Goal: Task Accomplishment & Management: Manage account settings

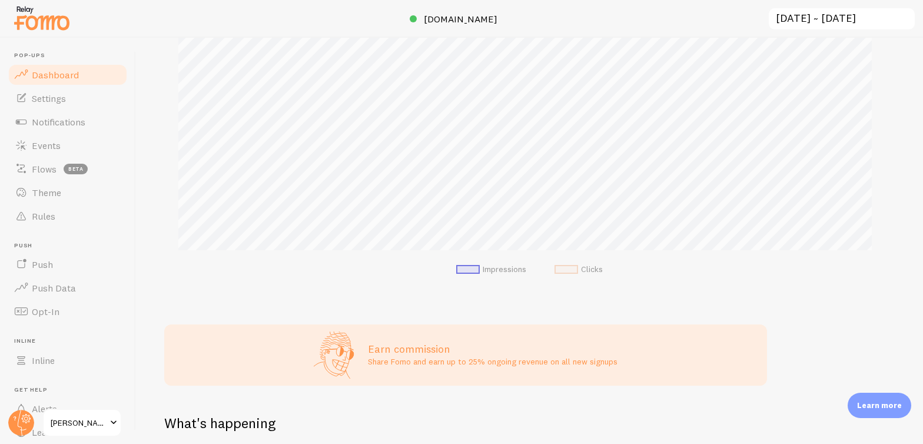
scroll to position [254, 0]
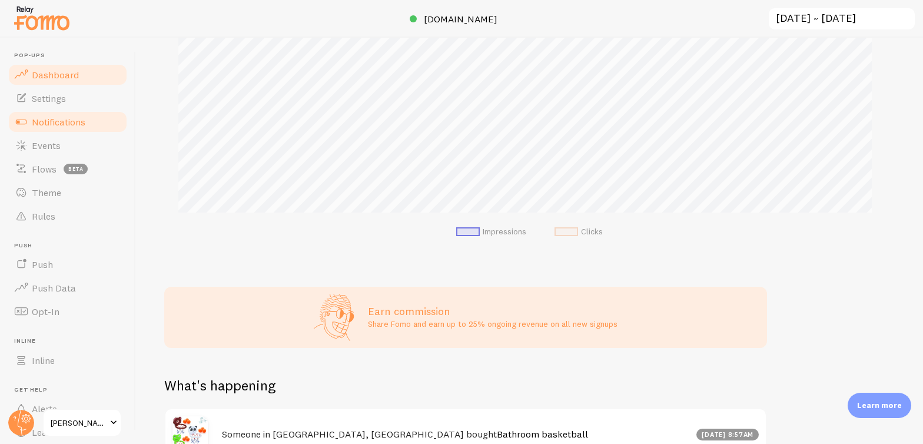
click at [59, 124] on span "Notifications" at bounding box center [59, 122] width 54 height 12
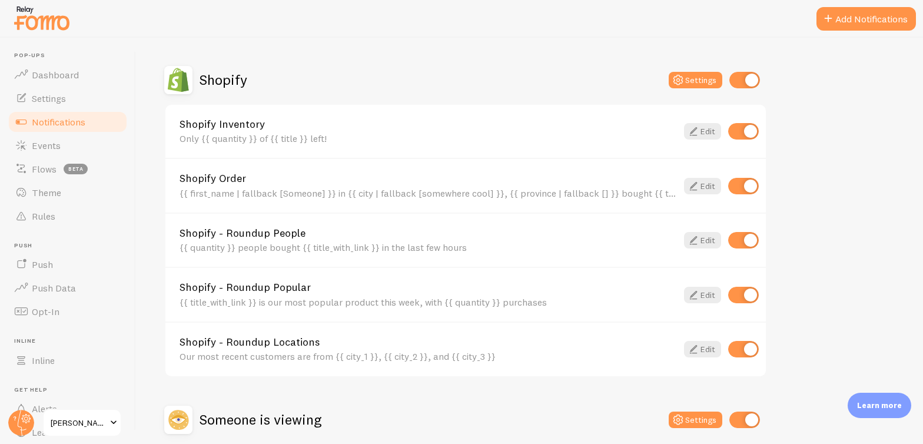
scroll to position [378, 0]
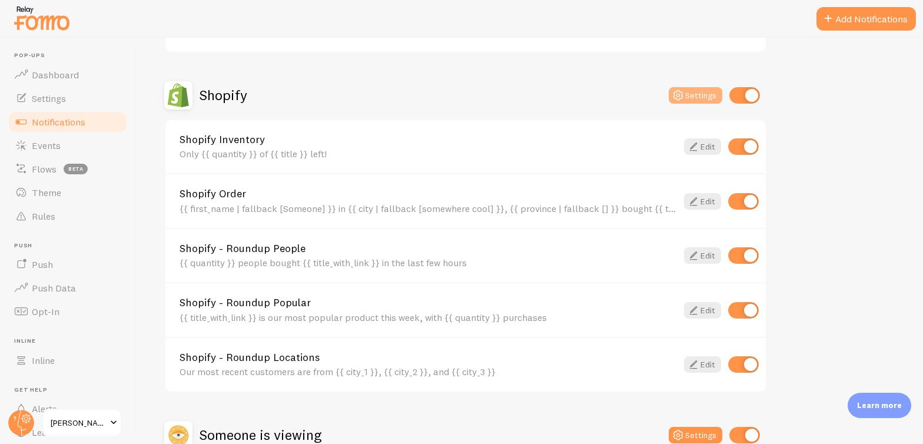
click at [699, 100] on button "Settings" at bounding box center [696, 95] width 54 height 16
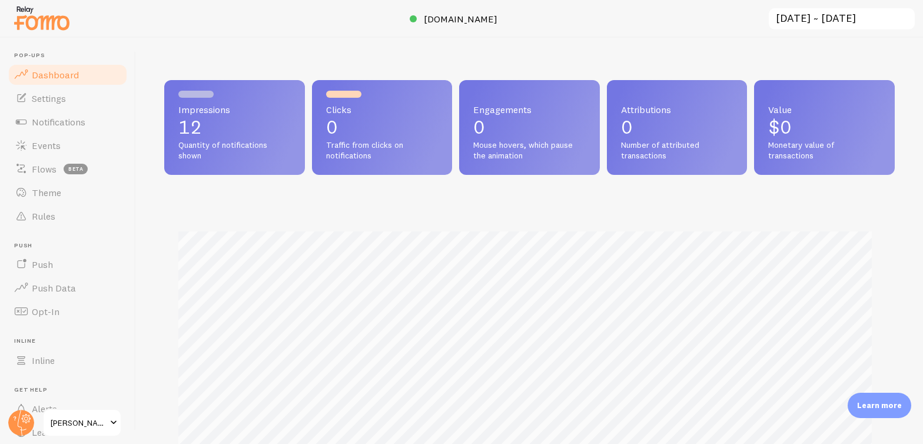
scroll to position [309, 722]
click at [100, 122] on link "Notifications" at bounding box center [67, 122] width 121 height 24
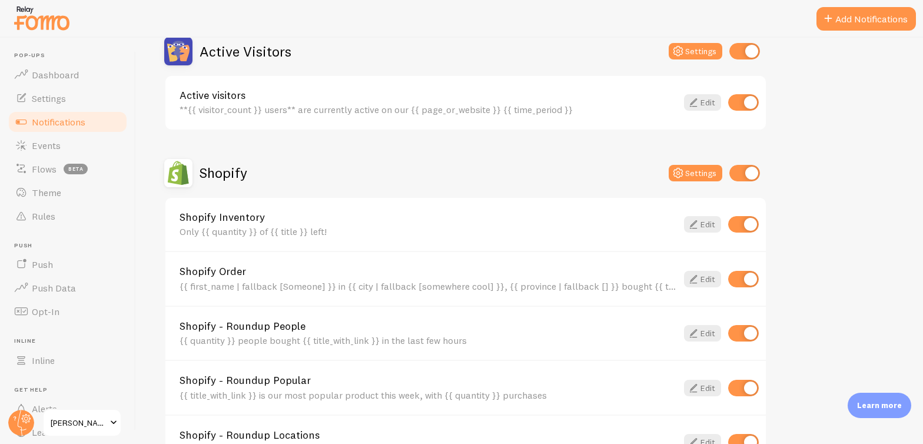
scroll to position [376, 0]
